Goal: Task Accomplishment & Management: Complete application form

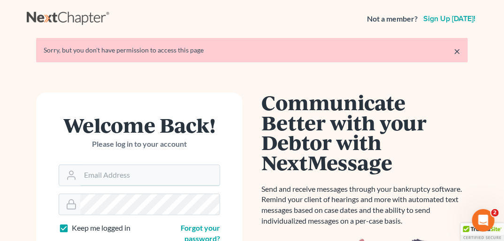
type input "[PERSON_NAME][EMAIL_ADDRESS][DOMAIN_NAME]"
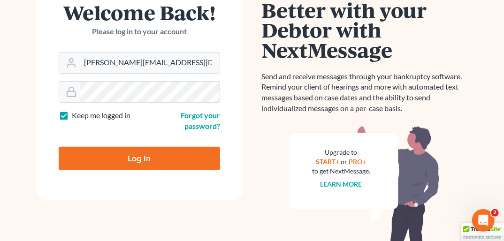
click at [162, 151] on input "Log In" at bounding box center [140, 158] width 162 height 23
type input "Thinking..."
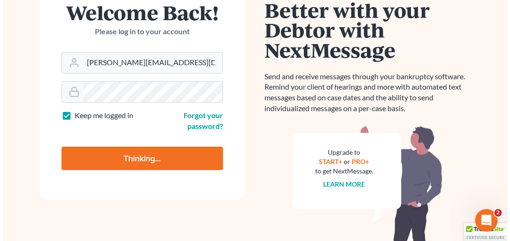
scroll to position [115, 0]
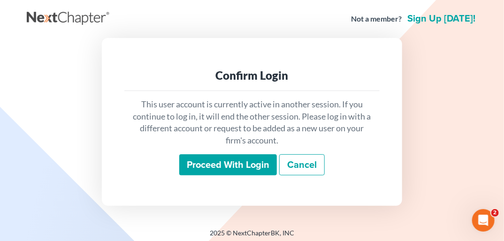
click at [215, 165] on input "Proceed with login" at bounding box center [228, 166] width 98 height 22
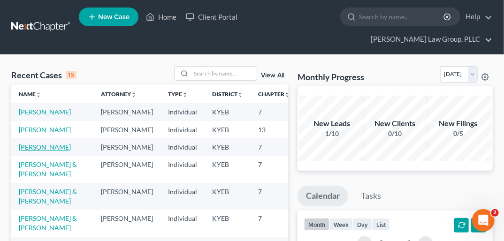
click at [27, 151] on link "[PERSON_NAME]" at bounding box center [45, 147] width 52 height 8
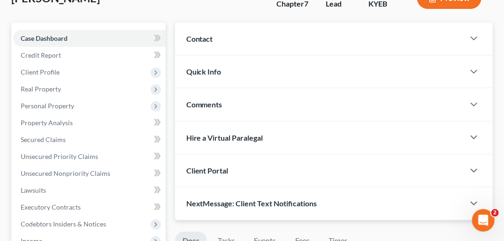
scroll to position [110, 0]
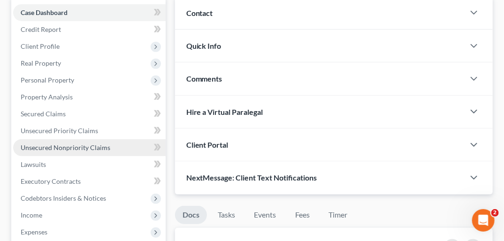
click at [88, 144] on span "Unsecured Nonpriority Claims" at bounding box center [66, 148] width 90 height 8
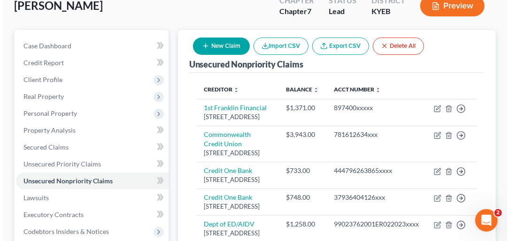
scroll to position [39, 0]
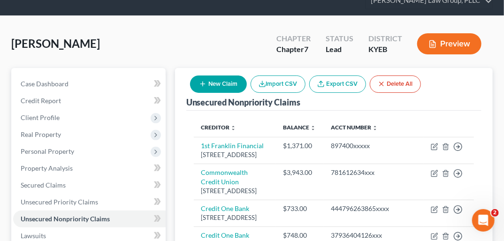
click at [222, 76] on button "New Claim" at bounding box center [218, 84] width 57 height 17
select select "0"
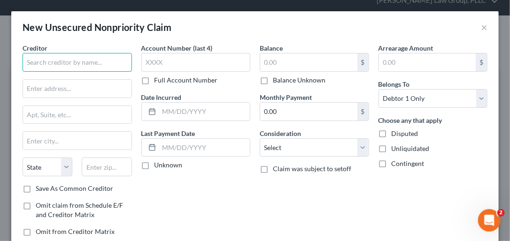
click at [102, 64] on input "text" at bounding box center [77, 62] width 109 height 19
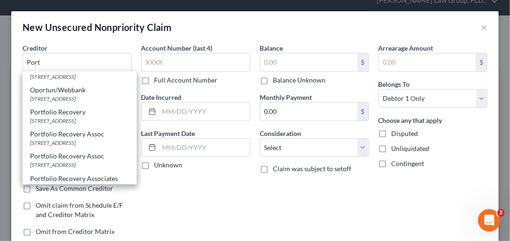
scroll to position [178, 0]
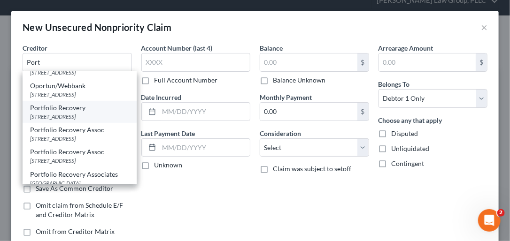
click at [84, 113] on div "Portfolio Recovery" at bounding box center [79, 107] width 99 height 9
type input "Portfolio Recovery"
type input "[STREET_ADDRESS]"
type input "Ste. 100"
type input "[GEOGRAPHIC_DATA]"
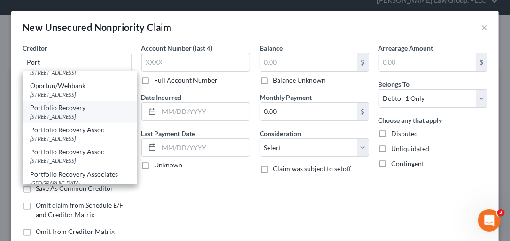
select select "48"
type input "23502"
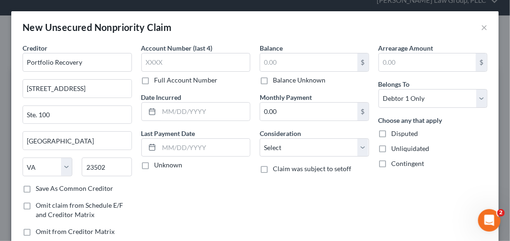
click at [36, 187] on label "Save As Common Creditor" at bounding box center [74, 188] width 77 height 9
click at [39, 187] on input "Save As Common Creditor" at bounding box center [42, 187] width 6 height 6
checkbox input "true"
click at [155, 79] on label "Full Account Number" at bounding box center [186, 80] width 63 height 9
click at [158, 79] on input "Full Account Number" at bounding box center [161, 79] width 6 height 6
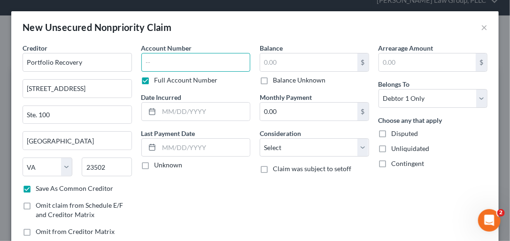
click at [147, 67] on input "text" at bounding box center [195, 62] width 109 height 19
type input "444796xxxx"
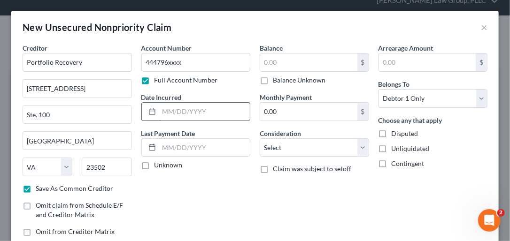
click at [170, 113] on input "text" at bounding box center [204, 112] width 91 height 18
type input "[DATE]"
click at [155, 165] on label "Unknown" at bounding box center [169, 165] width 28 height 9
click at [158, 165] on input "Unknown" at bounding box center [161, 164] width 6 height 6
checkbox input "true"
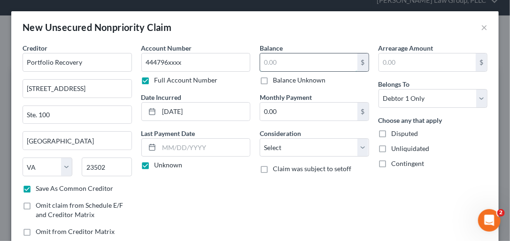
click at [273, 65] on input "text" at bounding box center [308, 63] width 97 height 18
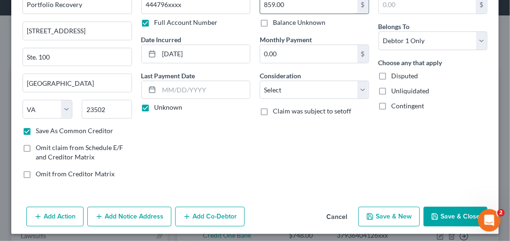
scroll to position [61, 0]
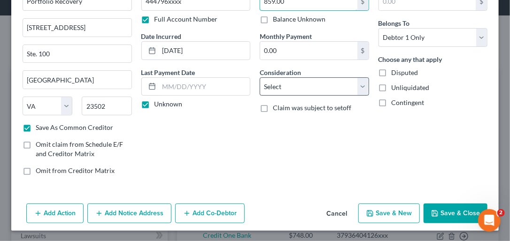
type input "859.00"
click at [359, 82] on select "Select Cable / Satellite Services Collection Agency Credit Card Debt Debt Couns…" at bounding box center [314, 86] width 109 height 19
select select "14"
click at [260, 77] on select "Select Cable / Satellite Services Collection Agency Credit Card Debt Debt Couns…" at bounding box center [314, 86] width 109 height 19
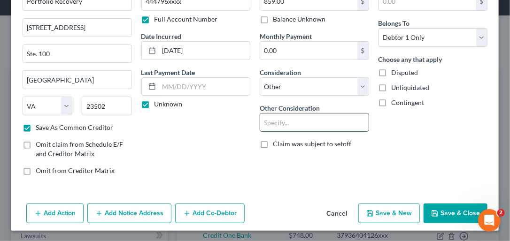
click at [280, 120] on input "text" at bounding box center [314, 123] width 108 height 18
click at [291, 120] on input "Collection" at bounding box center [314, 123] width 108 height 18
click at [316, 119] on input "Collection" at bounding box center [314, 123] width 108 height 18
click at [312, 120] on input "Collection" at bounding box center [314, 123] width 108 height 18
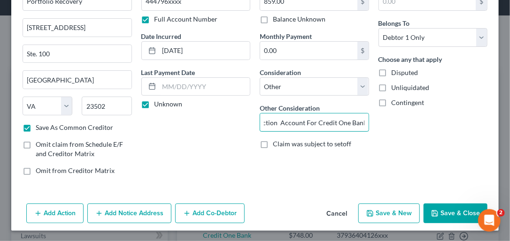
type input "Collection Account For Credit One Bank"
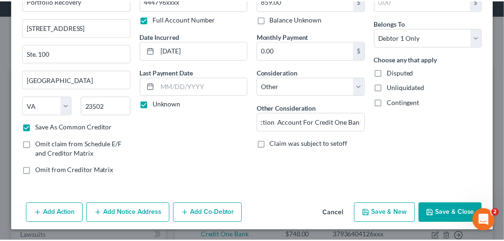
scroll to position [0, 0]
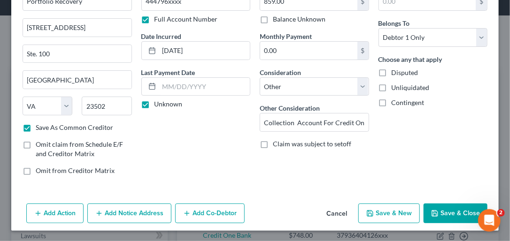
click at [436, 207] on button "Save & Close" at bounding box center [456, 214] width 64 height 20
checkbox input "false"
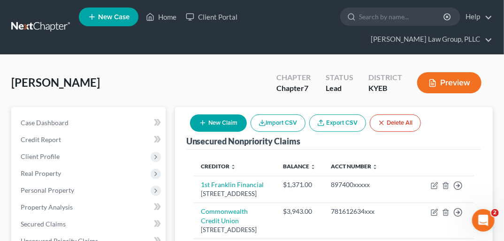
click at [218, 115] on button "New Claim" at bounding box center [218, 123] width 57 height 17
select select "0"
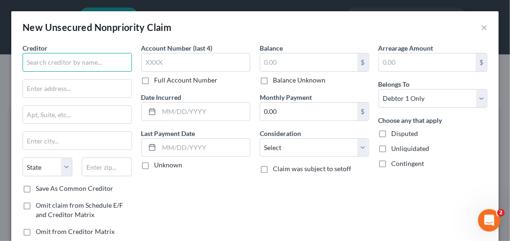
click at [51, 65] on input "text" at bounding box center [77, 62] width 109 height 19
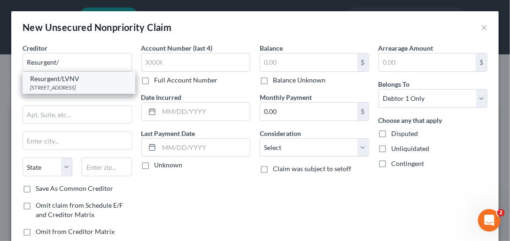
click at [70, 84] on div "[STREET_ADDRESS]" at bounding box center [79, 88] width 98 height 8
type input "Resurgent/LVNV"
type input "PO Box 1269"
type input "[GEOGRAPHIC_DATA]"
select select "42"
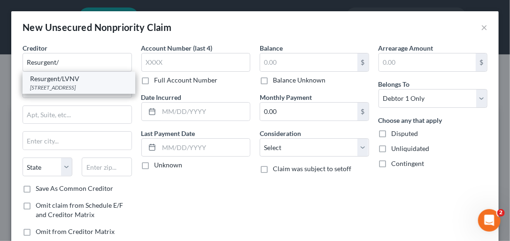
type input "29602"
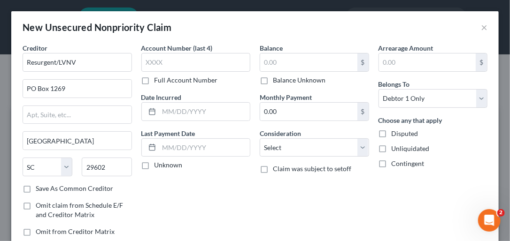
click at [36, 187] on label "Save As Common Creditor" at bounding box center [74, 188] width 77 height 9
click at [39, 187] on input "Save As Common Creditor" at bounding box center [42, 187] width 6 height 6
checkbox input "true"
click at [156, 58] on input "text" at bounding box center [195, 62] width 109 height 19
click at [155, 79] on label "Full Account Number" at bounding box center [186, 80] width 63 height 9
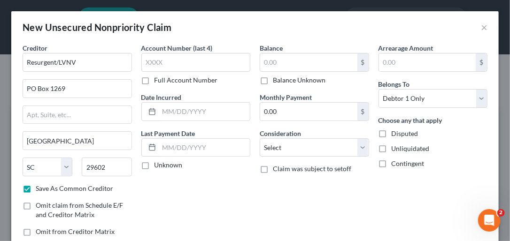
click at [158, 79] on input "Full Account Number" at bounding box center [161, 79] width 6 height 6
click at [151, 60] on input "text" at bounding box center [195, 62] width 109 height 19
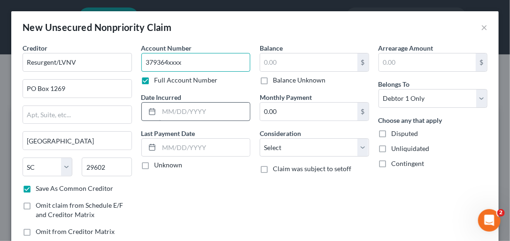
type input "379364xxxx"
click at [166, 110] on input "text" at bounding box center [204, 112] width 91 height 18
type input "[DATE]"
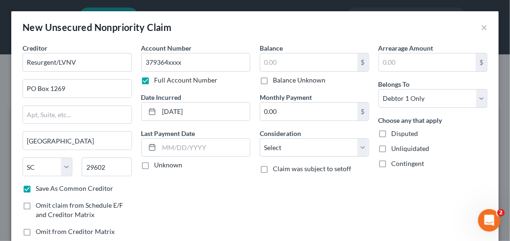
click at [155, 167] on label "Unknown" at bounding box center [169, 165] width 28 height 9
click at [158, 167] on input "Unknown" at bounding box center [161, 164] width 6 height 6
checkbox input "true"
click at [291, 56] on input "text" at bounding box center [308, 63] width 97 height 18
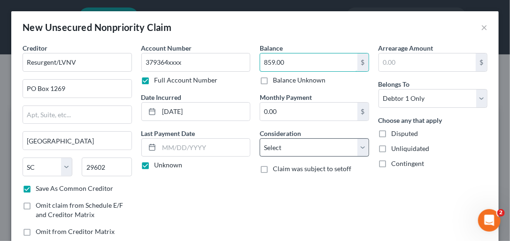
type input "859.00"
click at [355, 146] on select "Select Cable / Satellite Services Collection Agency Credit Card Debt Debt Couns…" at bounding box center [314, 148] width 109 height 19
select select "14"
click at [260, 139] on select "Select Cable / Satellite Services Collection Agency Credit Card Debt Debt Couns…" at bounding box center [314, 148] width 109 height 19
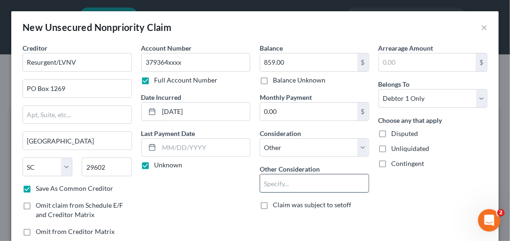
click at [285, 181] on input "text" at bounding box center [314, 184] width 108 height 18
click at [290, 182] on input "Collection" at bounding box center [314, 184] width 108 height 18
click at [290, 183] on input "Collectionfor" at bounding box center [314, 184] width 108 height 18
click at [301, 181] on input "Collection for" at bounding box center [314, 184] width 108 height 18
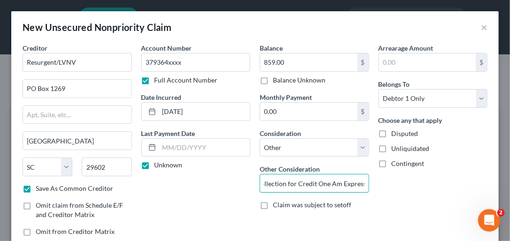
type input "Collection for Credit One Am Express"
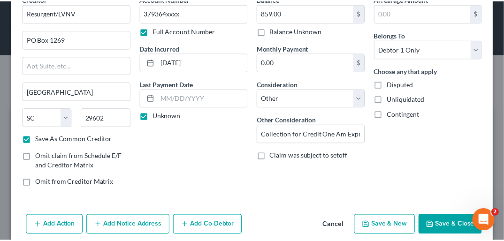
scroll to position [61, 0]
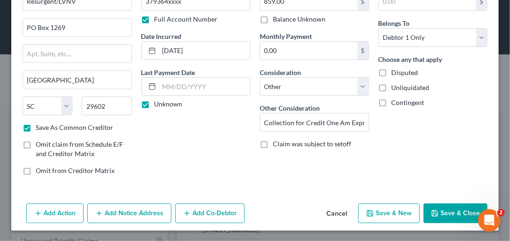
click at [455, 213] on button "Save & Close" at bounding box center [456, 214] width 64 height 20
checkbox input "false"
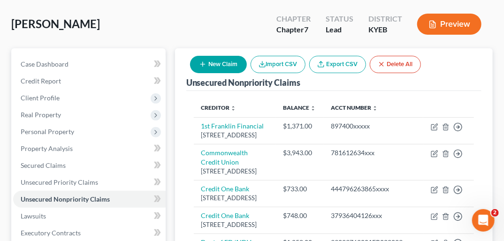
scroll to position [56, 0]
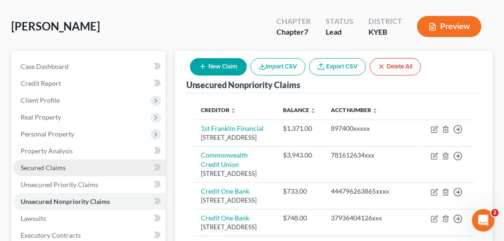
click at [65, 160] on link "Secured Claims" at bounding box center [89, 168] width 153 height 17
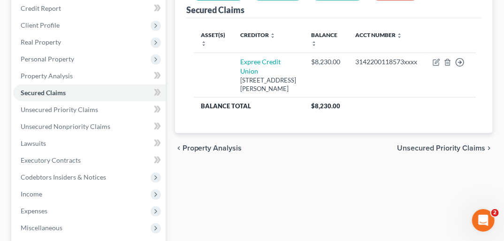
scroll to position [133, 0]
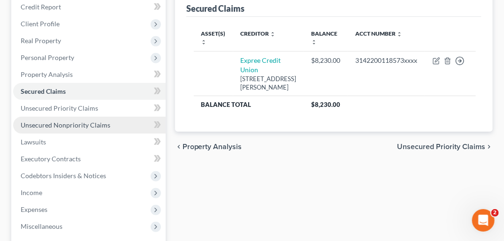
click at [96, 121] on span "Unsecured Nonpriority Claims" at bounding box center [66, 125] width 90 height 8
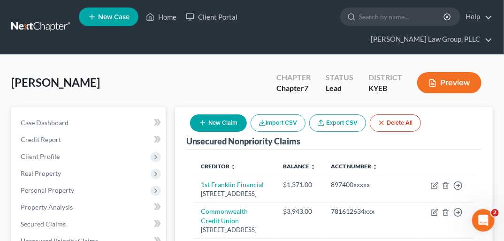
click at [230, 115] on button "New Claim" at bounding box center [218, 123] width 57 height 17
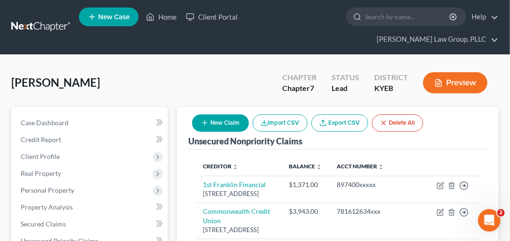
select select "0"
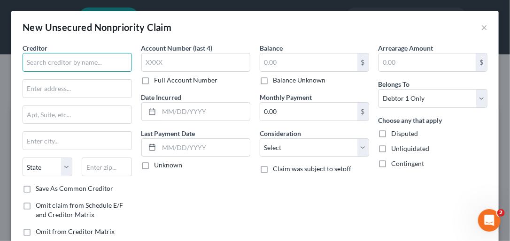
click at [62, 59] on input "text" at bounding box center [77, 62] width 109 height 19
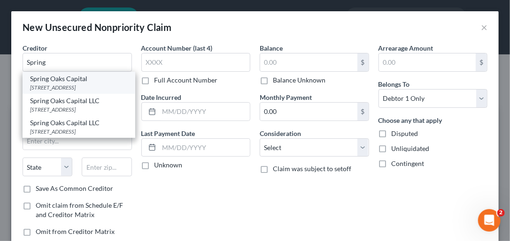
click at [44, 85] on div "[STREET_ADDRESS]" at bounding box center [79, 88] width 98 height 8
type input "Spring Oaks Capital"
type input "[STREET_ADDRESS]"
type input "Suite 100b"
type input "Chesapeake"
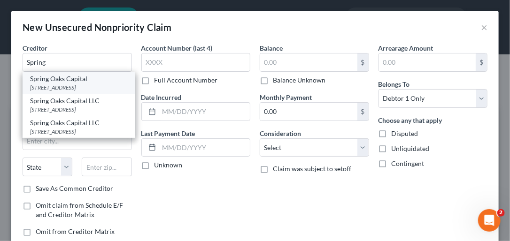
select select "48"
type input "23320"
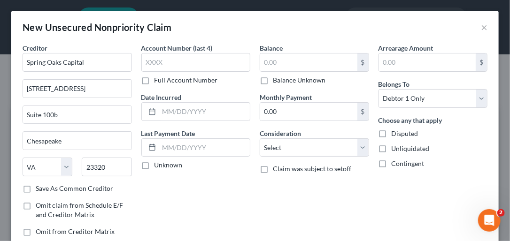
click at [36, 189] on label "Save As Common Creditor" at bounding box center [74, 188] width 77 height 9
click at [39, 189] on input "Save As Common Creditor" at bounding box center [42, 187] width 6 height 6
checkbox input "true"
click at [155, 82] on label "Full Account Number" at bounding box center [186, 80] width 63 height 9
click at [158, 82] on input "Full Account Number" at bounding box center [161, 79] width 6 height 6
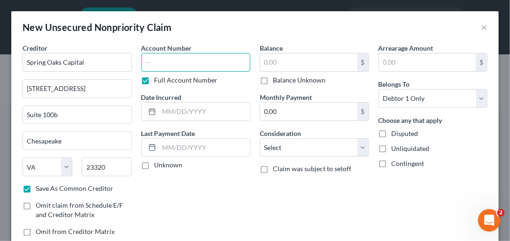
click at [154, 63] on input "text" at bounding box center [195, 62] width 109 height 19
type input "11348xxxx"
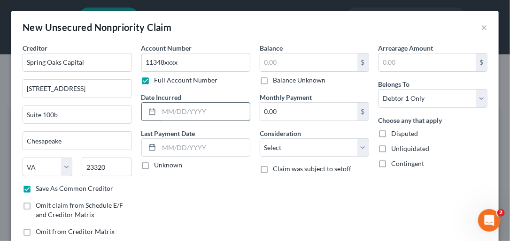
click at [164, 108] on input "text" at bounding box center [204, 112] width 91 height 18
type input "[DATE]"
click at [155, 163] on label "Unknown" at bounding box center [169, 165] width 28 height 9
click at [158, 163] on input "Unknown" at bounding box center [161, 164] width 6 height 6
checkbox input "true"
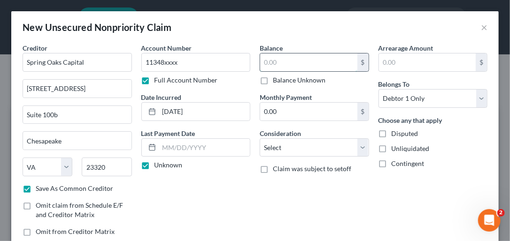
click at [275, 59] on input "text" at bounding box center [308, 63] width 97 height 18
type input "3,509.00"
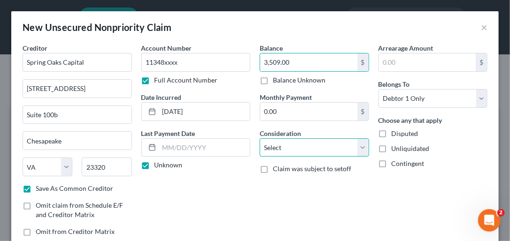
click at [361, 150] on select "Select Cable / Satellite Services Collection Agency Credit Card Debt Debt Couns…" at bounding box center [314, 148] width 109 height 19
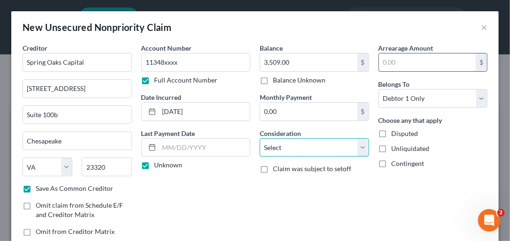
select select "14"
click at [260, 139] on select "Select Cable / Satellite Services Collection Agency Credit Card Debt Debt Couns…" at bounding box center [314, 148] width 109 height 19
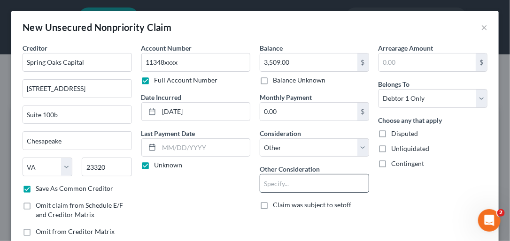
click at [272, 180] on input "text" at bounding box center [314, 184] width 108 height 18
type input "Collection First Bank Trust"
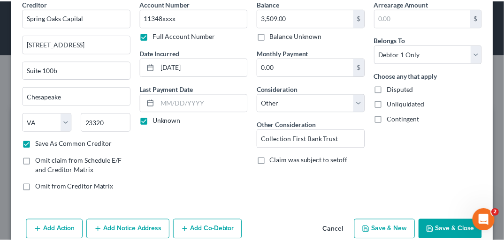
scroll to position [45, 0]
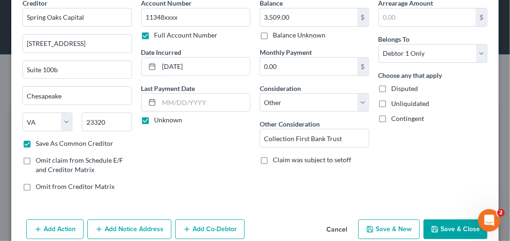
click at [460, 232] on button "Save & Close" at bounding box center [456, 230] width 64 height 20
checkbox input "false"
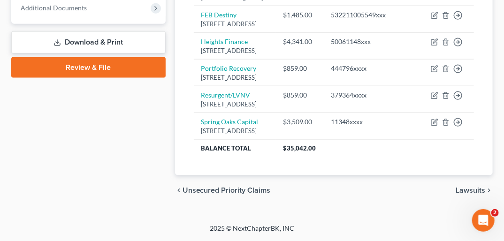
scroll to position [506, 0]
click at [471, 190] on span "Lawsuits" at bounding box center [471, 191] width 30 height 8
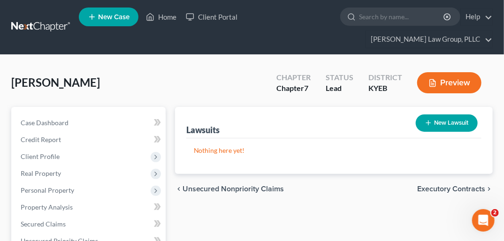
click at [453, 185] on span "Executory Contracts" at bounding box center [451, 189] width 68 height 8
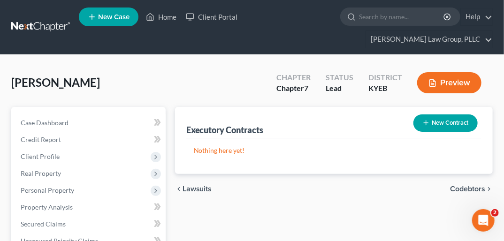
click at [460, 185] on span "Codebtors" at bounding box center [467, 189] width 35 height 8
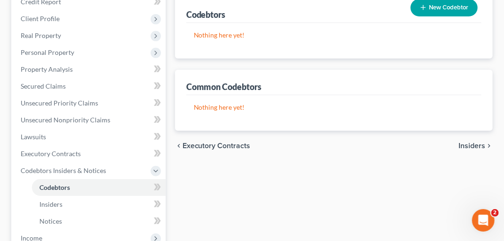
scroll to position [143, 0]
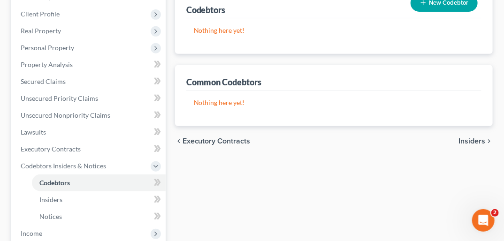
click at [479, 138] on span "Insiders" at bounding box center [472, 142] width 27 height 8
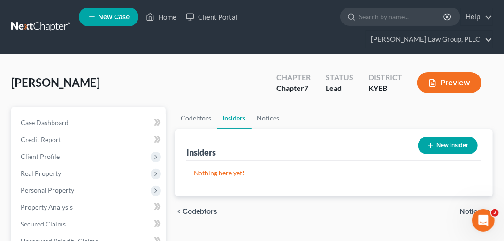
click at [479, 208] on span "Notices" at bounding box center [473, 212] width 26 height 8
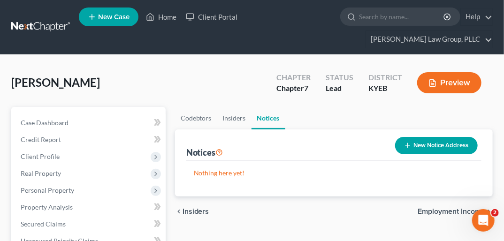
click at [479, 208] on span "Employment Income" at bounding box center [452, 212] width 68 height 8
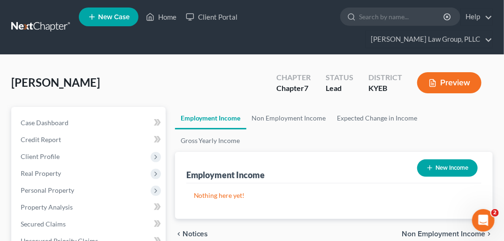
click at [456, 160] on button "New Income" at bounding box center [447, 168] width 61 height 17
select select "0"
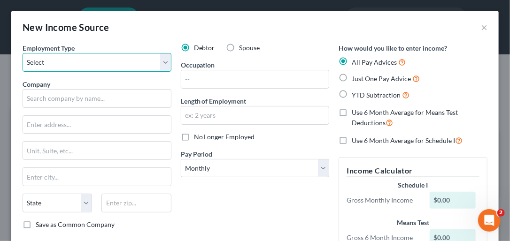
click at [168, 62] on select "Select Full or [DEMOGRAPHIC_DATA] Employment Self Employment" at bounding box center [97, 62] width 149 height 19
select select "0"
click at [23, 53] on select "Select Full or [DEMOGRAPHIC_DATA] Employment Self Employment" at bounding box center [97, 62] width 149 height 19
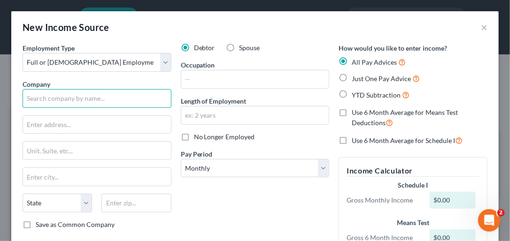
click at [74, 101] on input "text" at bounding box center [97, 98] width 149 height 19
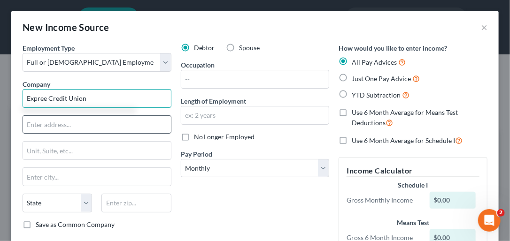
type input "Expree Credit Union"
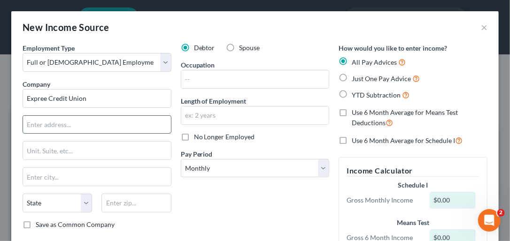
click at [38, 124] on input "text" at bounding box center [97, 125] width 148 height 18
type input "[STREET_ADDRESS][PERSON_NAME]"
type input "Frankfort"
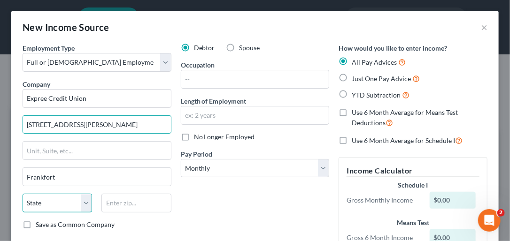
select select "18"
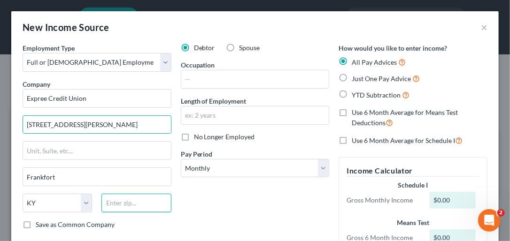
type input "40601"
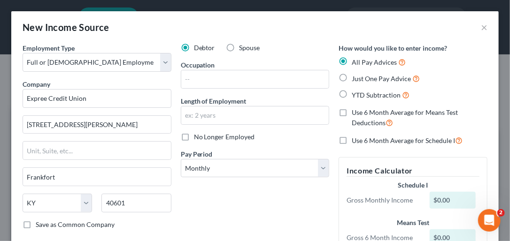
click at [36, 225] on label "Save as Common Company" at bounding box center [75, 224] width 79 height 9
click at [39, 225] on input "Save as Common Company" at bounding box center [42, 223] width 6 height 6
checkbox input "true"
click at [209, 83] on input "text" at bounding box center [255, 79] width 148 height 18
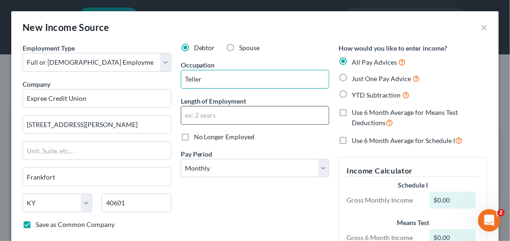
type input "Teller"
click at [202, 112] on input "text" at bounding box center [255, 116] width 148 height 18
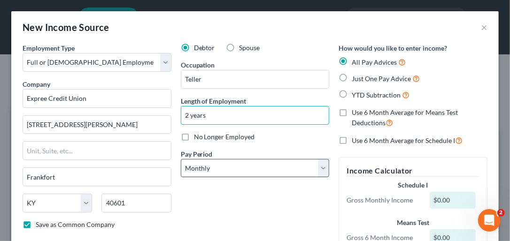
type input "2 years"
click at [321, 169] on select "Select Monthly Twice Monthly Every Other Week Weekly" at bounding box center [255, 168] width 149 height 19
select select "1"
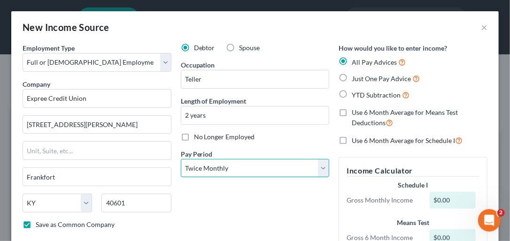
click at [181, 159] on select "Select Monthly Twice Monthly Every Other Week Weekly" at bounding box center [255, 168] width 149 height 19
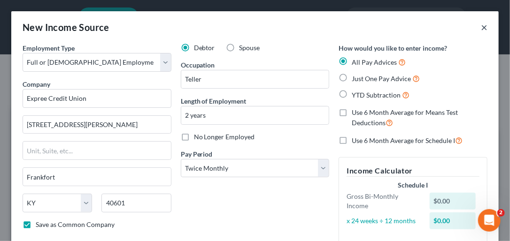
click at [481, 30] on button "×" at bounding box center [484, 27] width 7 height 11
